Goal: Use online tool/utility: Use online tool/utility

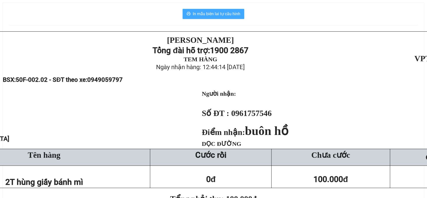
click at [207, 18] on button "In mẫu biên lai tự cấu hình" at bounding box center [214, 14] width 62 height 10
